Goal: Contribute content: Add original content to the website for others to see

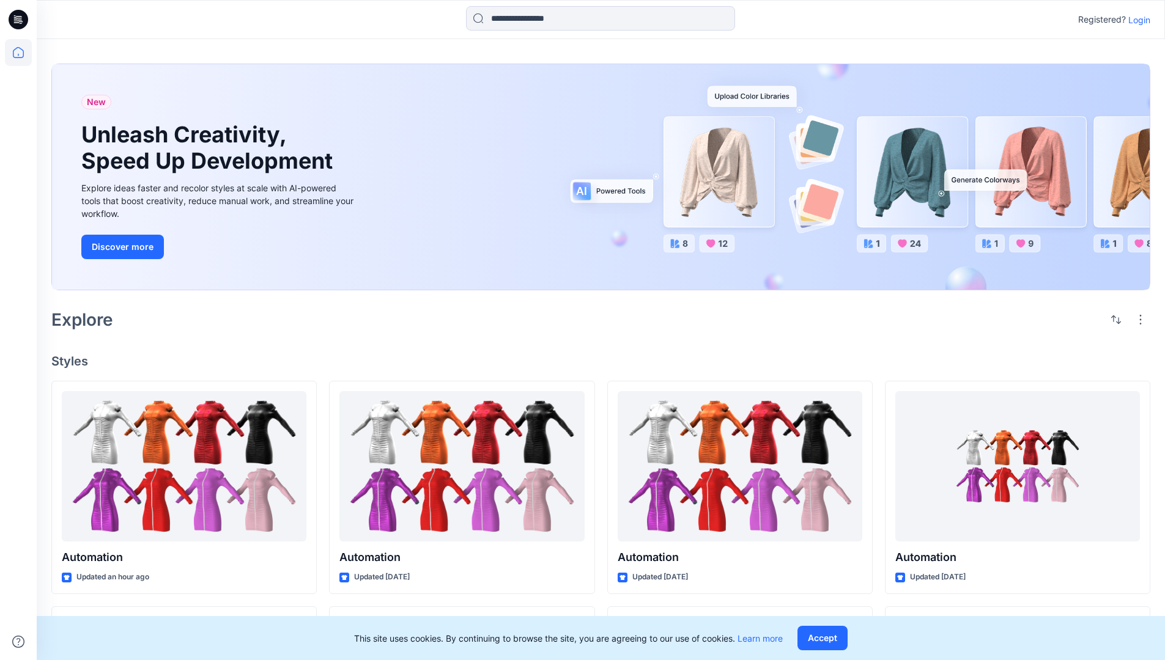
click at [1136, 20] on p "Login" at bounding box center [1139, 19] width 22 height 13
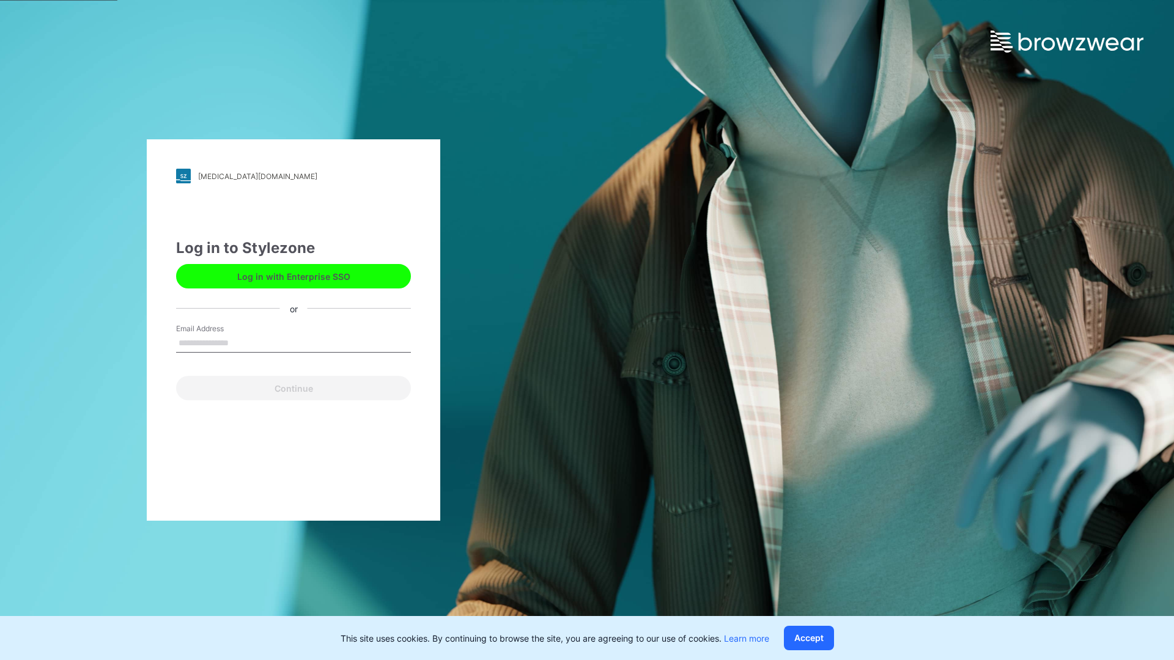
click at [242, 342] on input "Email Address" at bounding box center [293, 344] width 235 height 18
type input "**********"
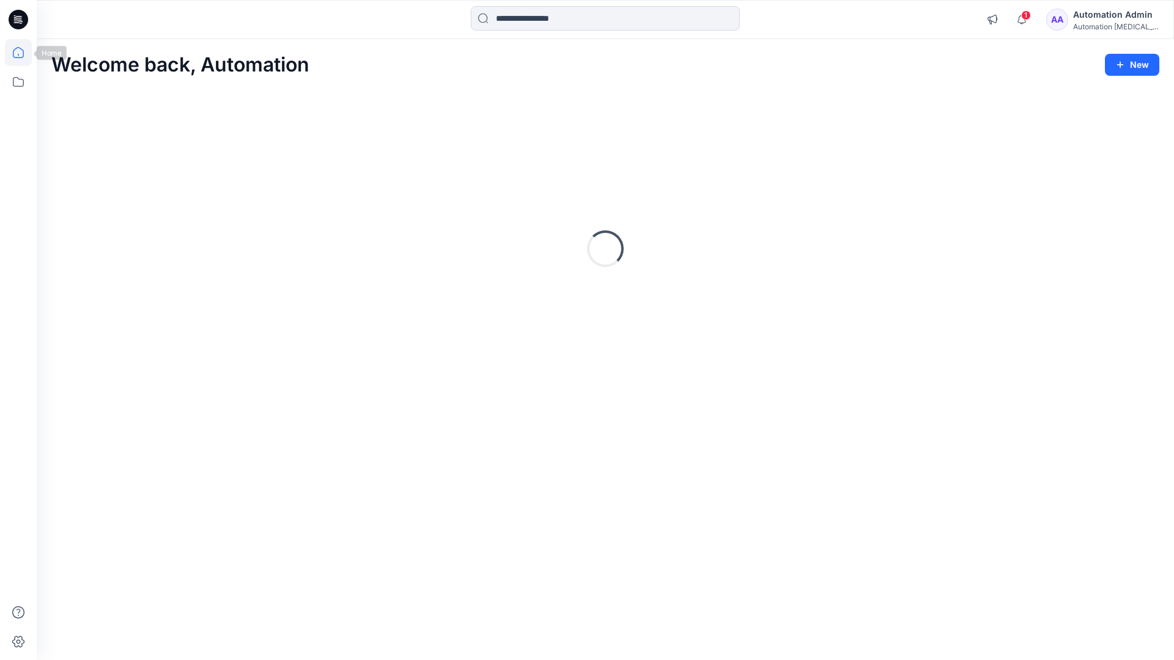
click at [23, 53] on icon at bounding box center [18, 52] width 11 height 11
click at [1122, 58] on button "New" at bounding box center [1132, 65] width 54 height 22
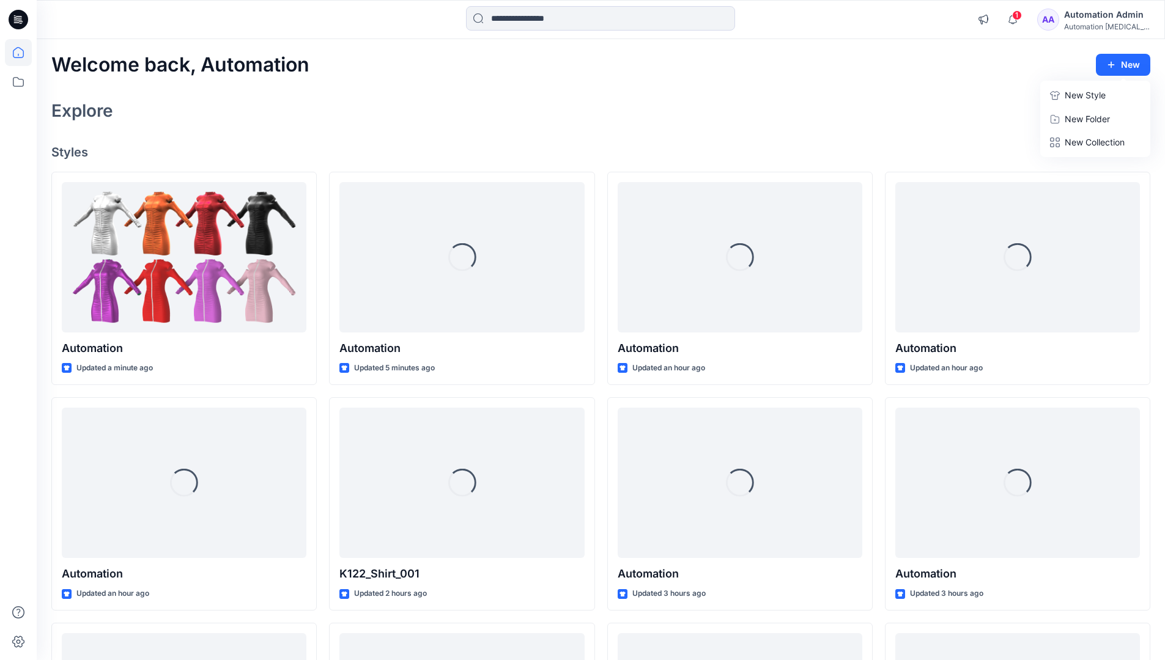
click at [1084, 95] on p "New Style" at bounding box center [1085, 95] width 41 height 15
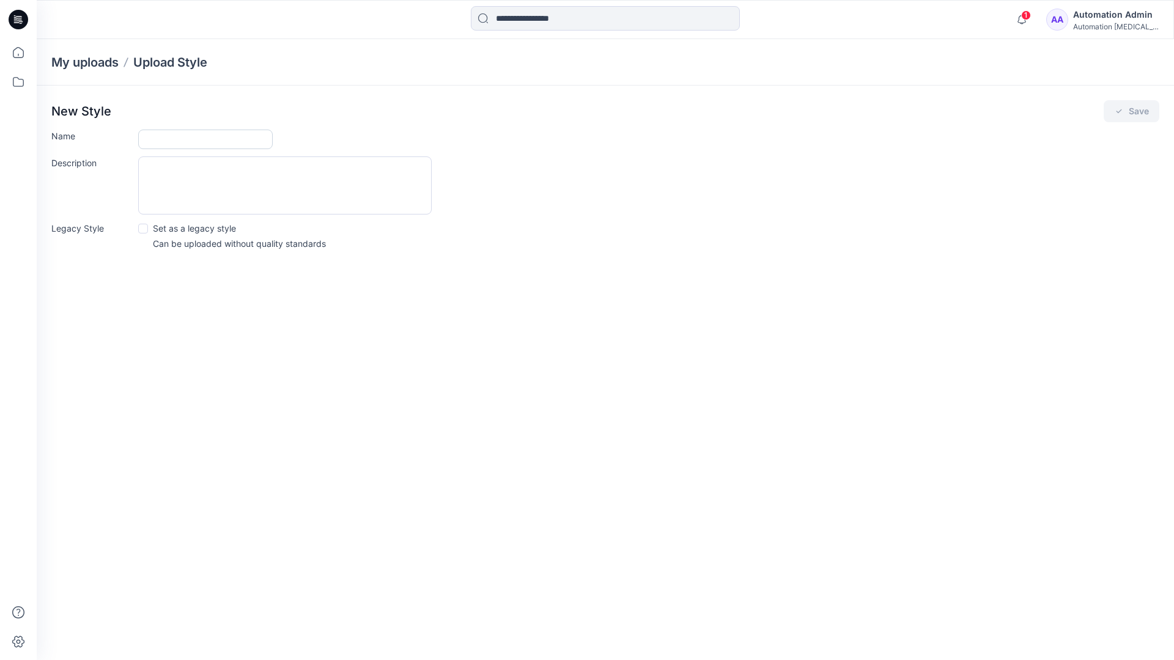
click at [171, 142] on input "Name" at bounding box center [205, 140] width 135 height 20
type input "**********"
click at [1126, 114] on button "Save" at bounding box center [1132, 111] width 56 height 22
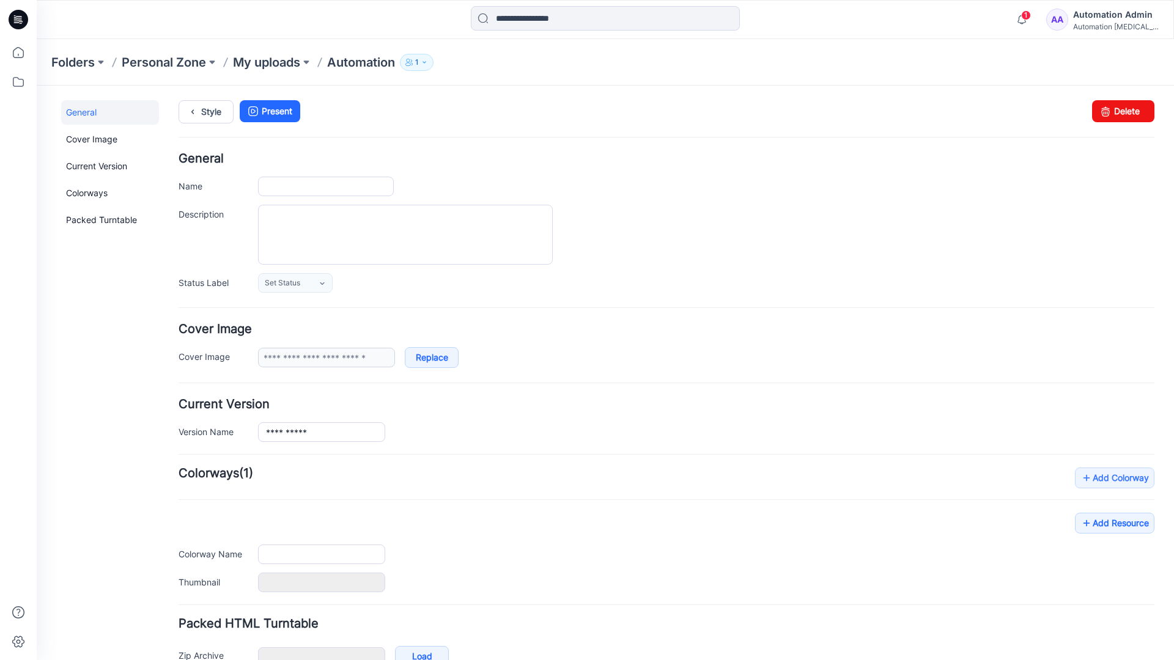
type input "**********"
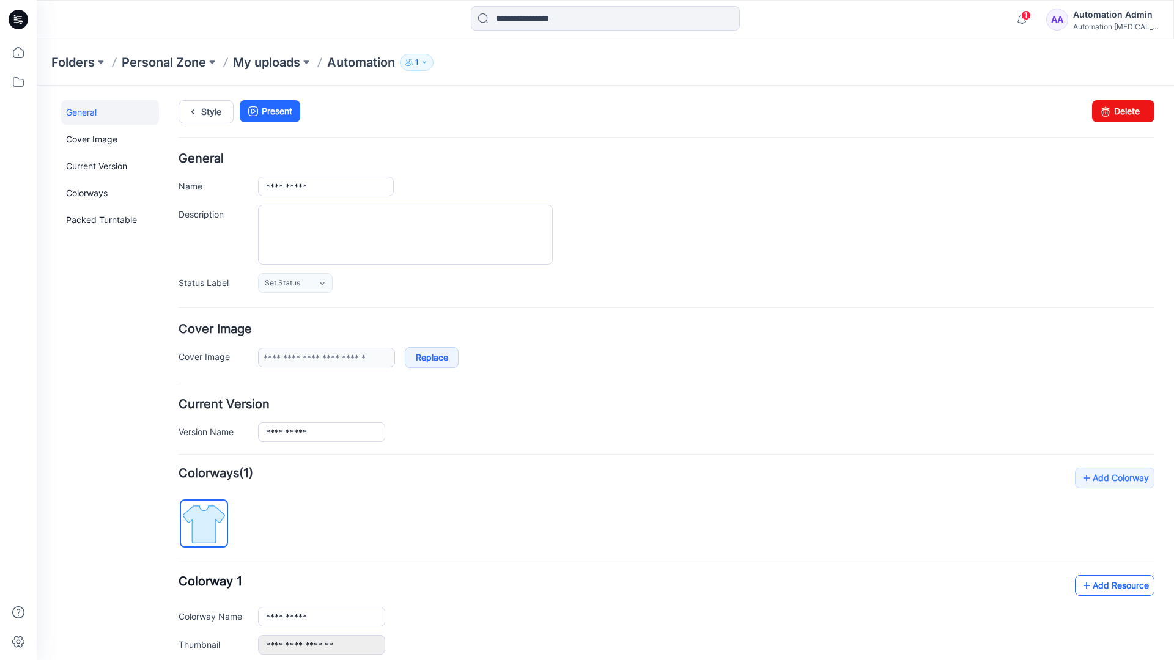
click at [1105, 585] on link "Add Resource" at bounding box center [1114, 585] width 79 height 21
click at [207, 110] on link "Style" at bounding box center [206, 111] width 55 height 23
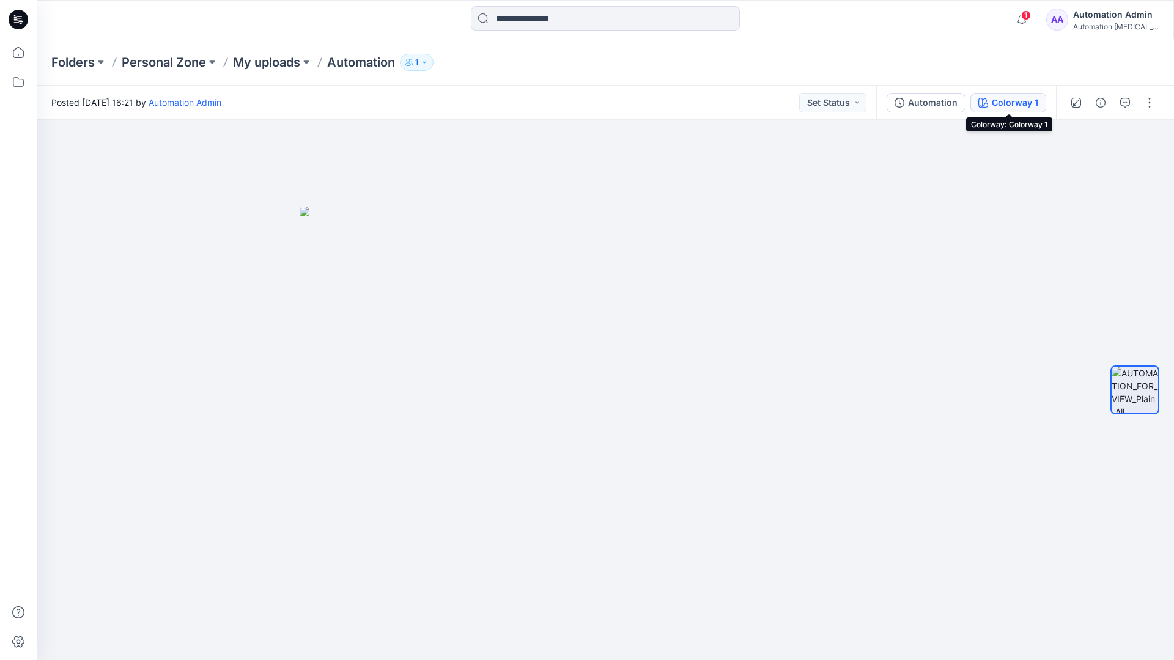
click at [991, 105] on button "Colorway 1" at bounding box center [1009, 103] width 76 height 20
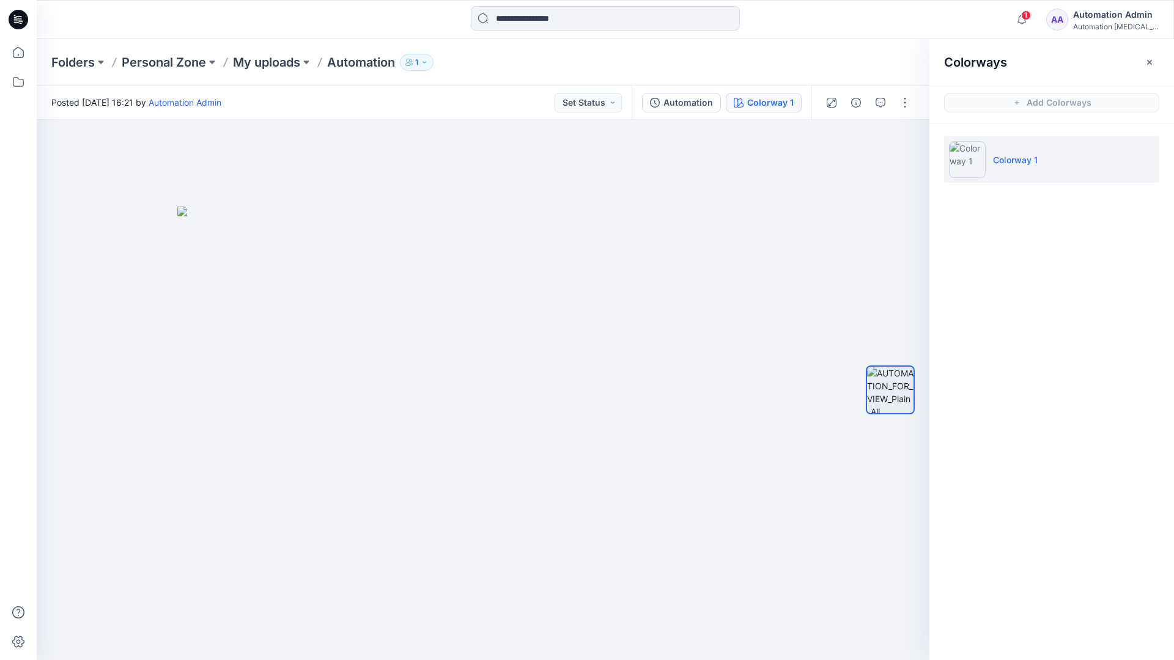
click at [1053, 162] on li "Colorway 1" at bounding box center [1051, 159] width 215 height 46
click at [1156, 60] on button "button" at bounding box center [1150, 63] width 20 height 20
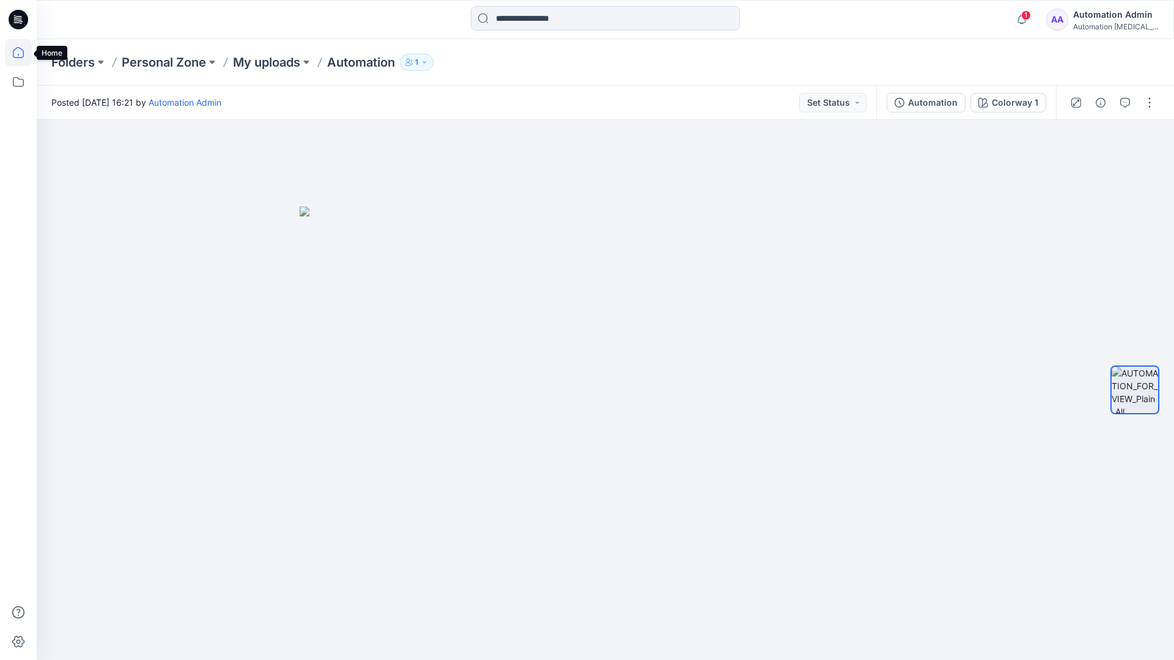
click at [21, 53] on icon at bounding box center [18, 52] width 27 height 27
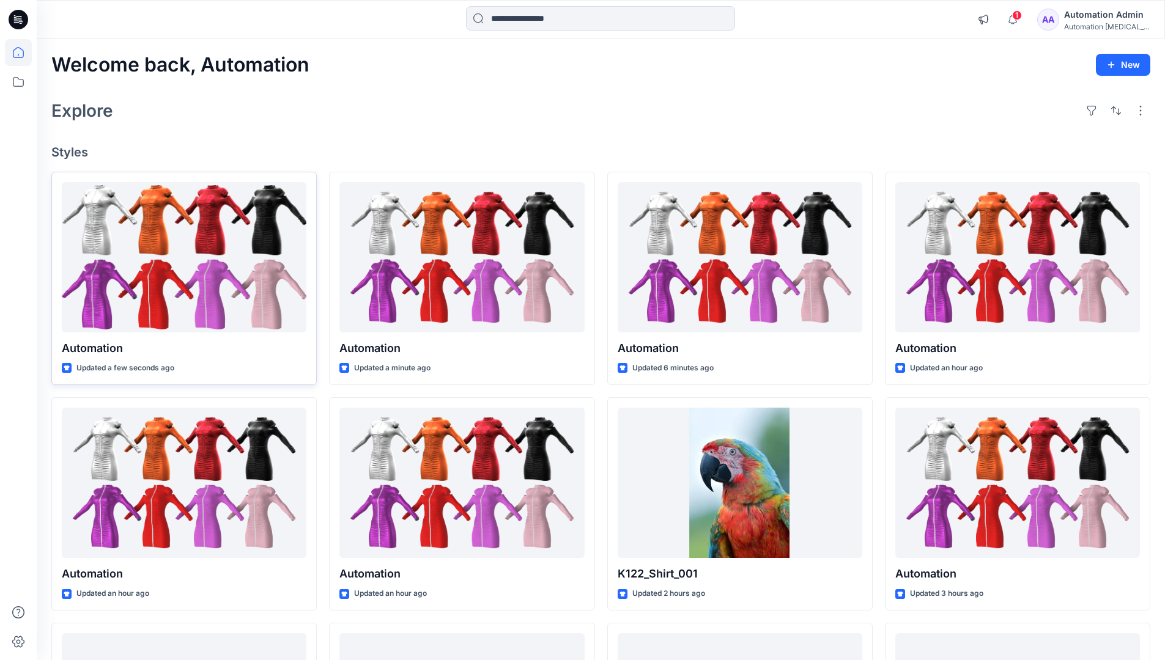
click at [220, 259] on div at bounding box center [184, 257] width 245 height 151
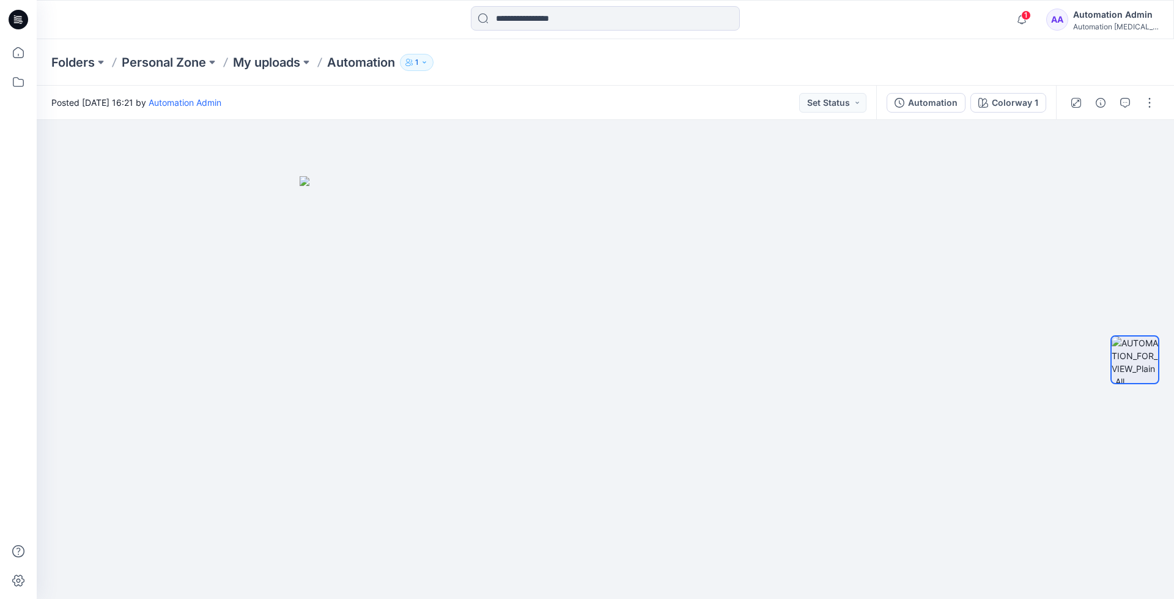
click at [960, 49] on div "Folders Personal Zone My uploads Automation 1" at bounding box center [605, 62] width 1137 height 46
click at [1115, 15] on div "Automation Admin" at bounding box center [1116, 14] width 86 height 15
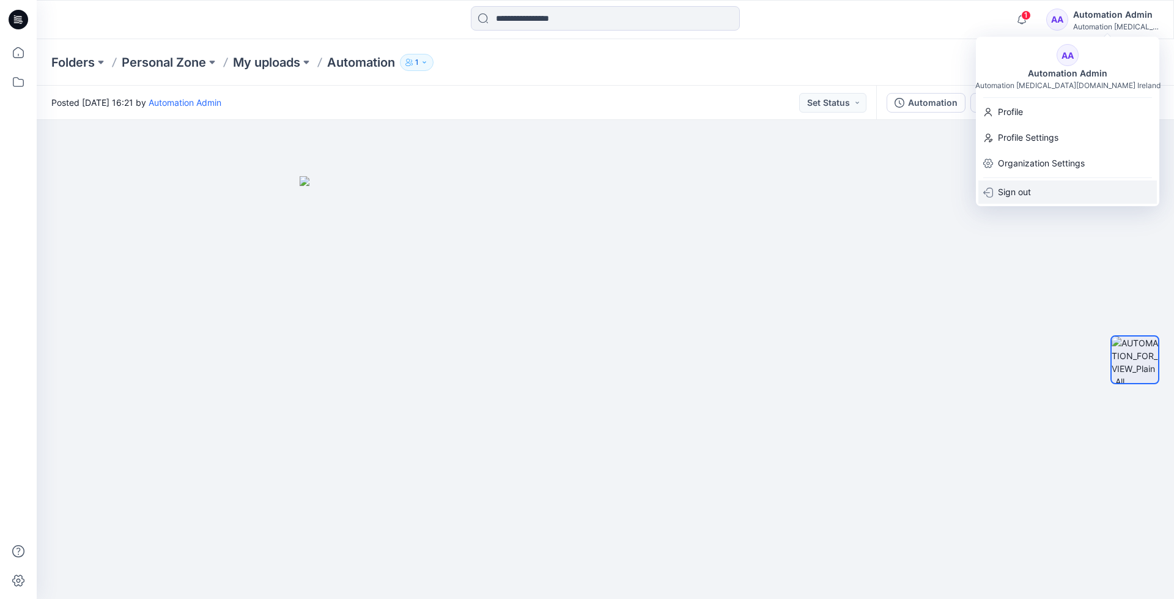
click at [1040, 190] on div "Sign out" at bounding box center [1067, 191] width 179 height 23
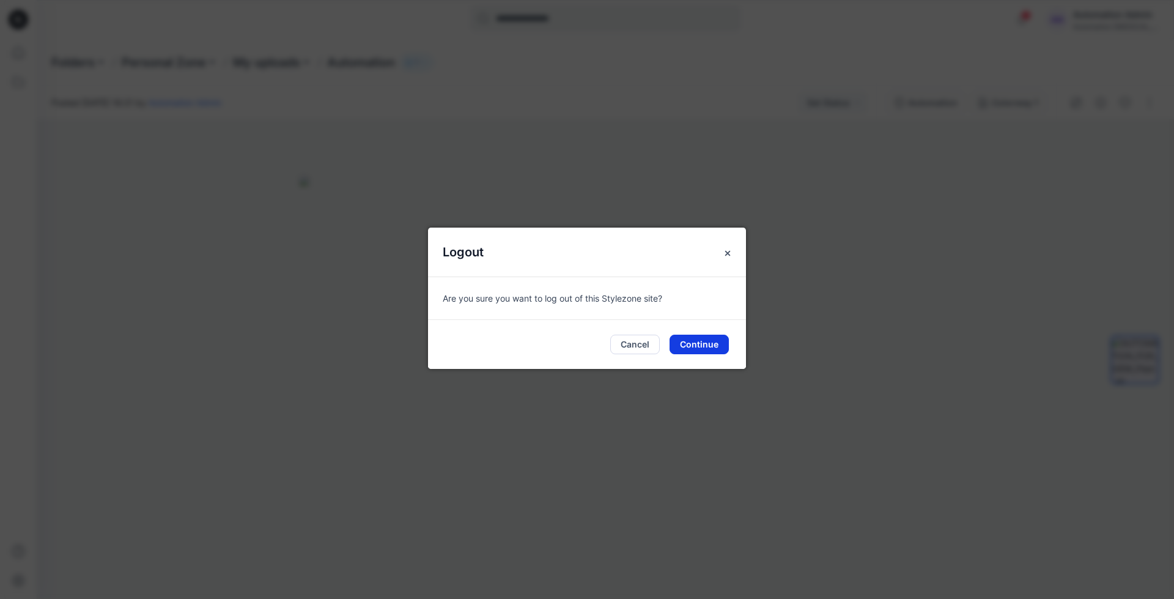
click at [703, 341] on button "Continue" at bounding box center [699, 345] width 59 height 20
